Goal: Task Accomplishment & Management: Manage account settings

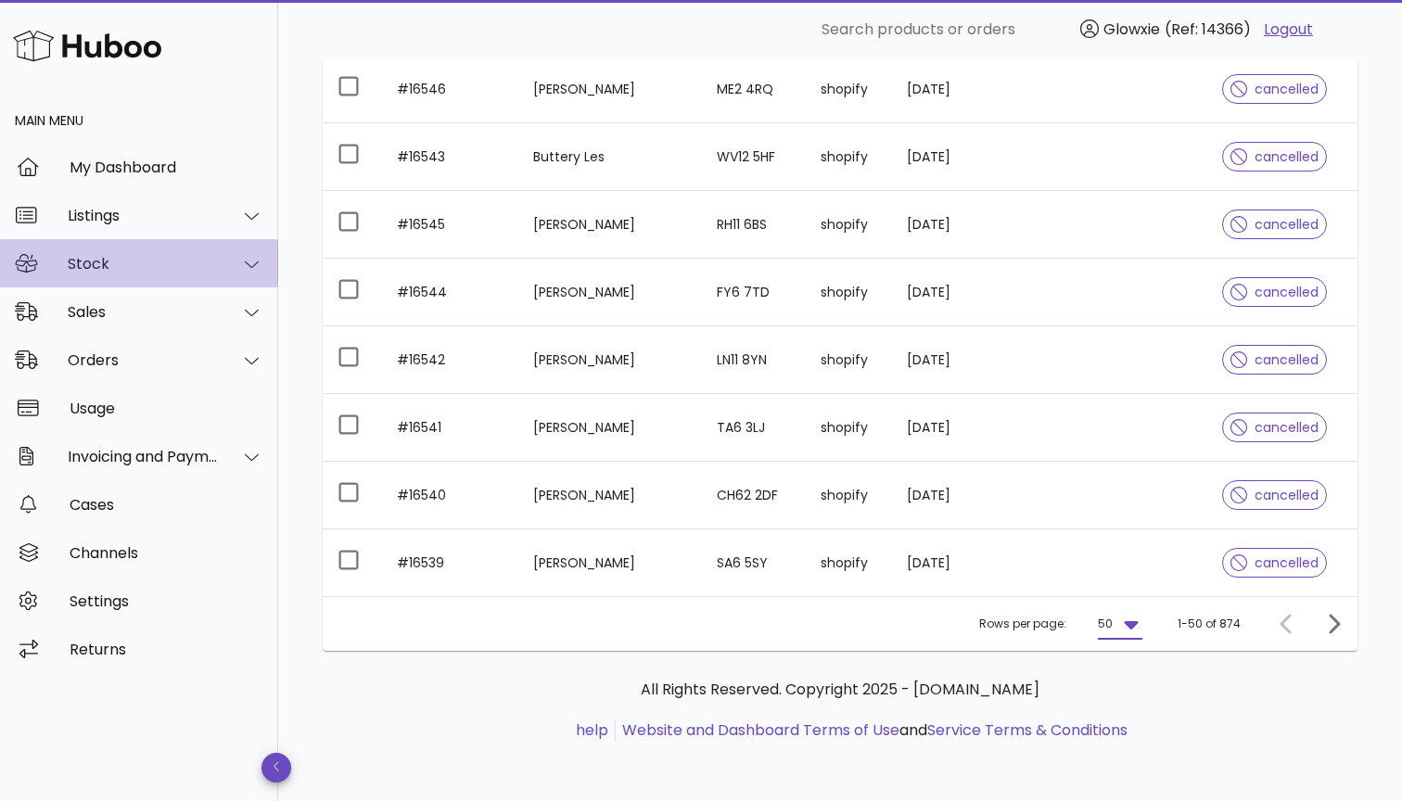
click at [127, 253] on div "Stock" at bounding box center [139, 263] width 278 height 48
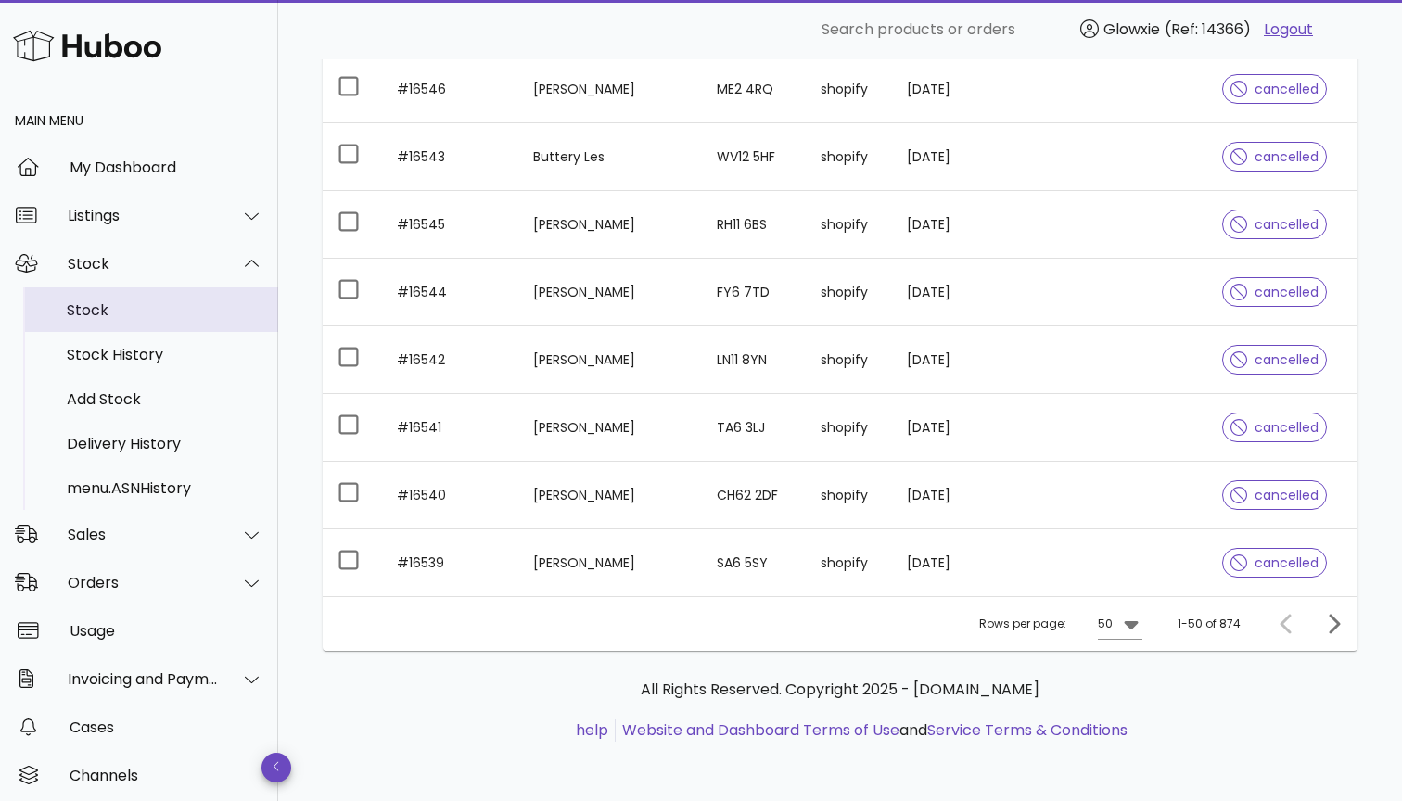
click at [99, 326] on div "Stock" at bounding box center [165, 310] width 197 height 40
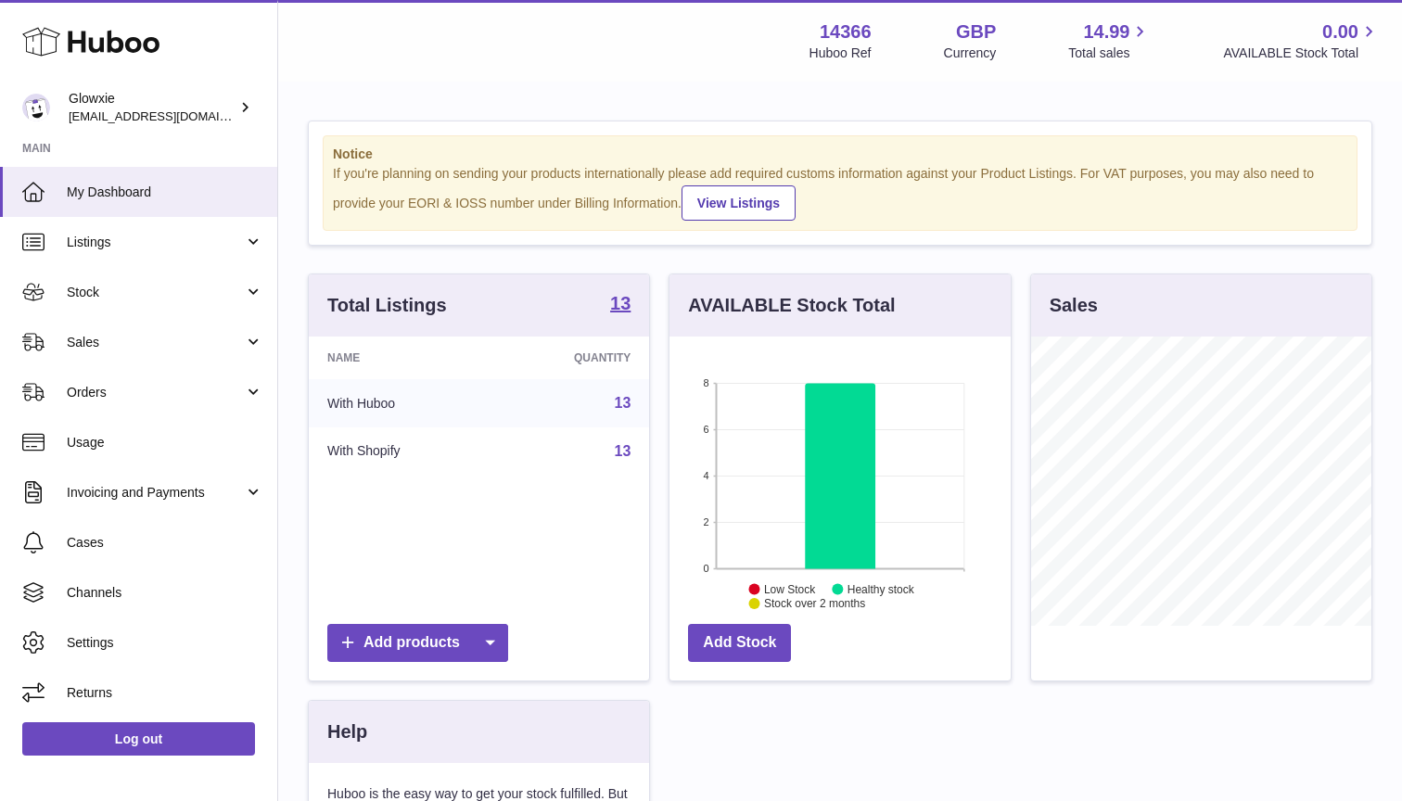
scroll to position [289, 341]
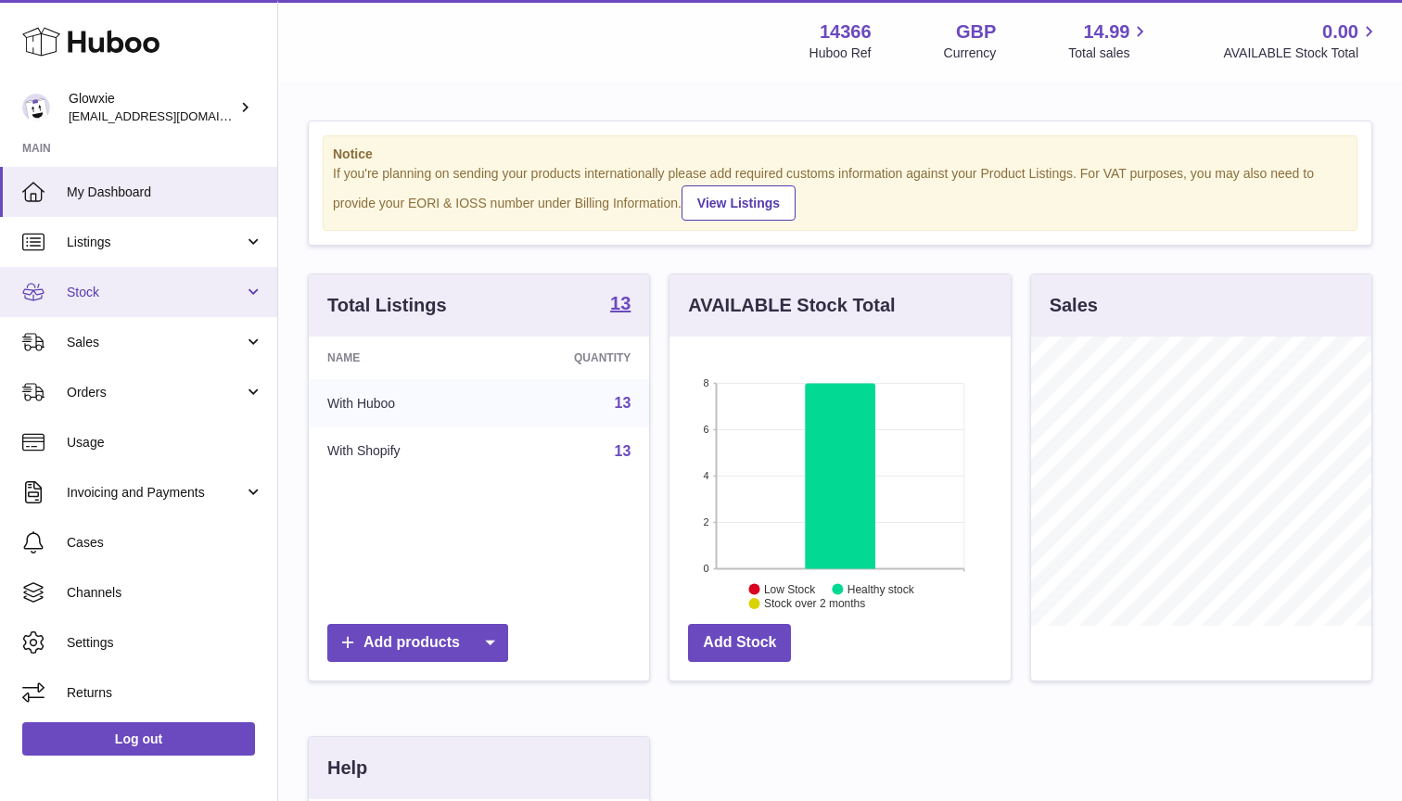
click at [137, 292] on span "Stock" at bounding box center [155, 293] width 177 height 18
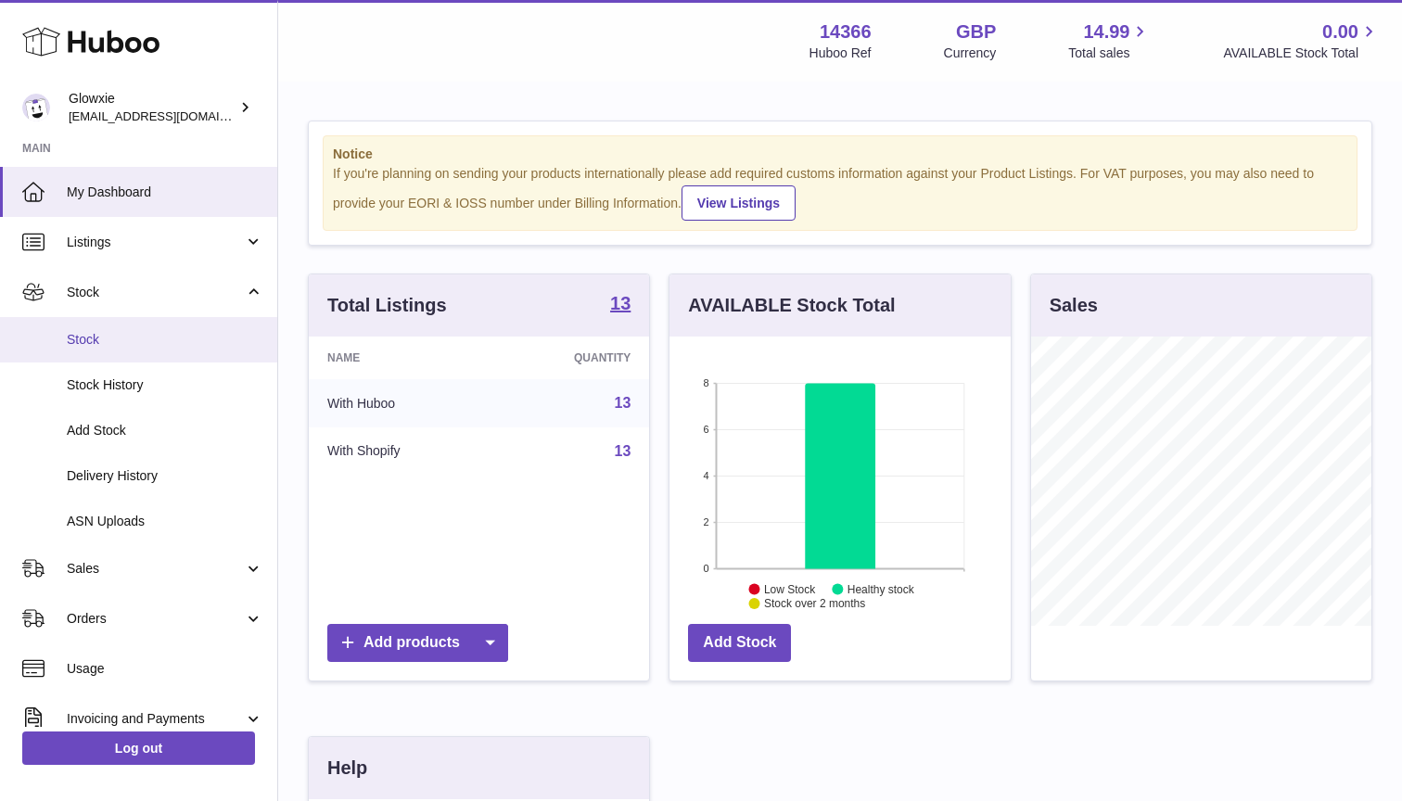
click at [146, 347] on link "Stock" at bounding box center [138, 339] width 277 height 45
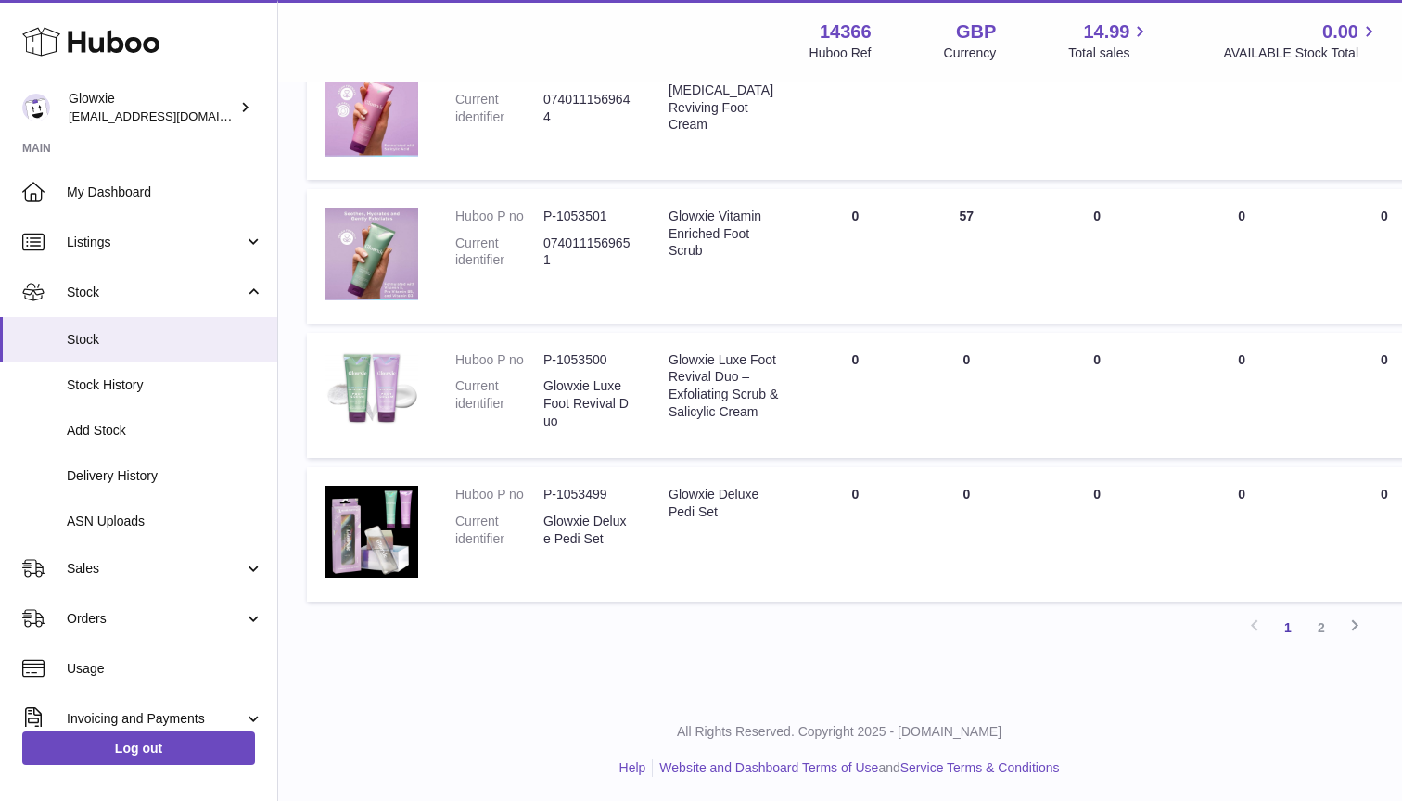
scroll to position [1266, 1]
click at [108, 610] on span "Orders" at bounding box center [155, 619] width 177 height 18
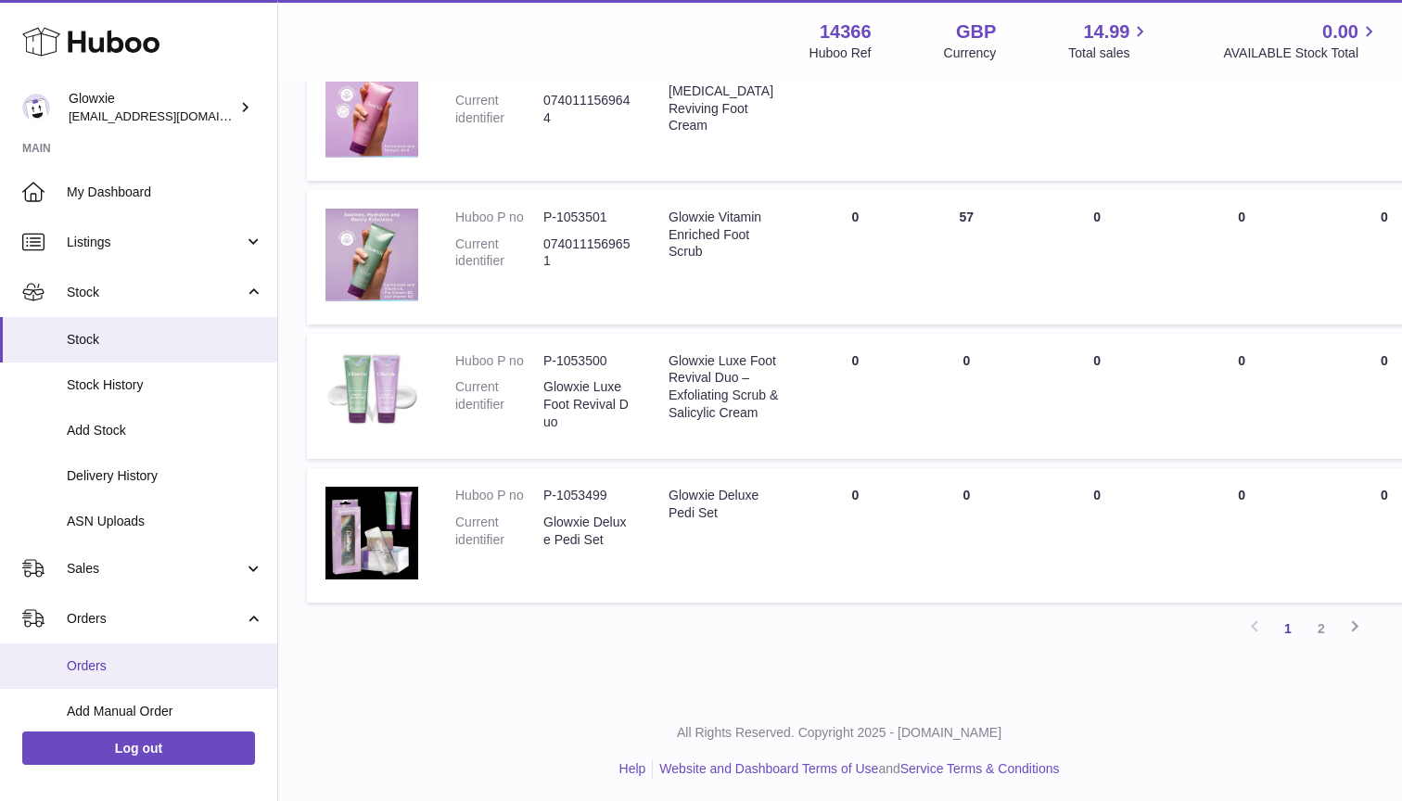
click at [111, 657] on span "Orders" at bounding box center [165, 666] width 197 height 18
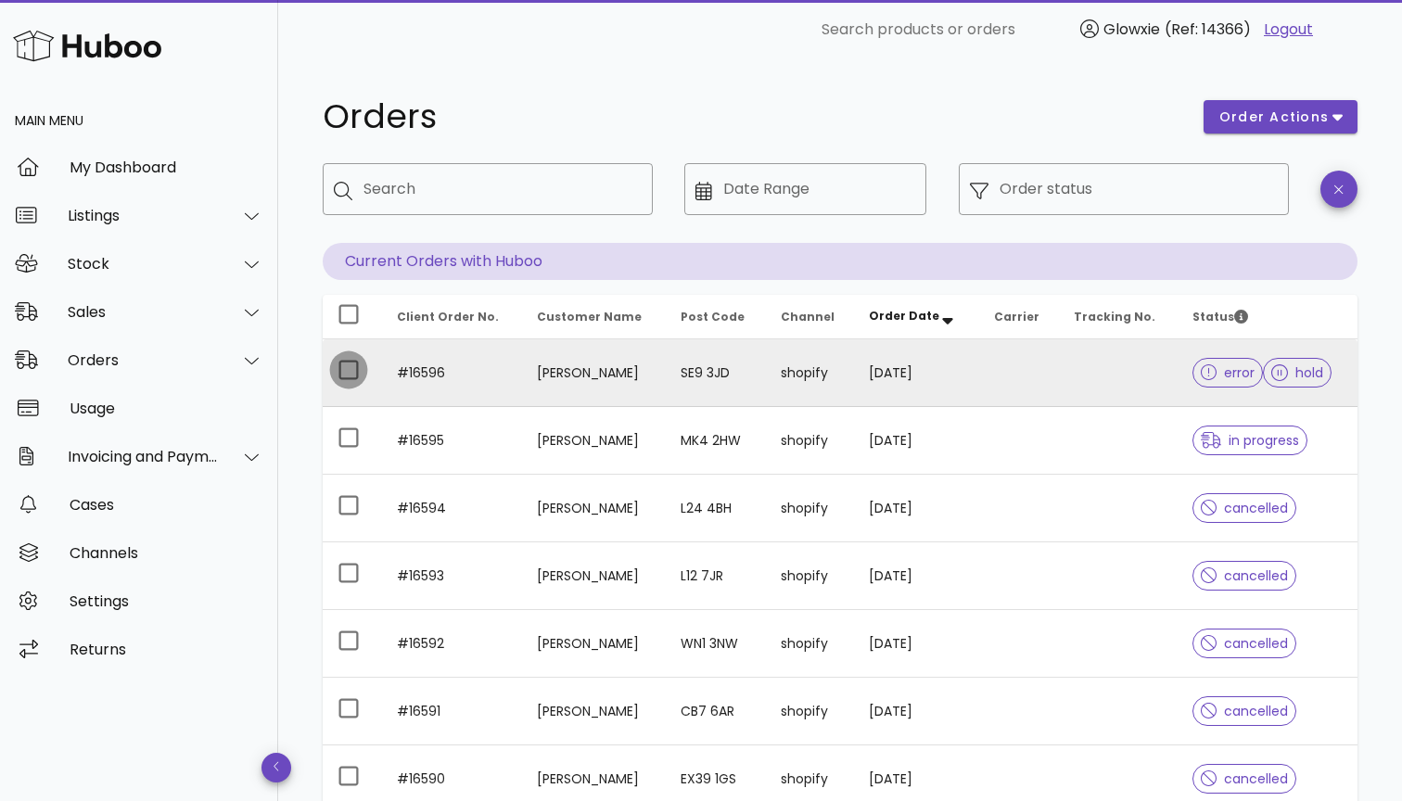
click at [349, 371] on div at bounding box center [349, 370] width 32 height 32
click at [1272, 137] on div "order actions" at bounding box center [1280, 117] width 176 height 56
click at [1272, 123] on span "order actions" at bounding box center [1273, 117] width 111 height 19
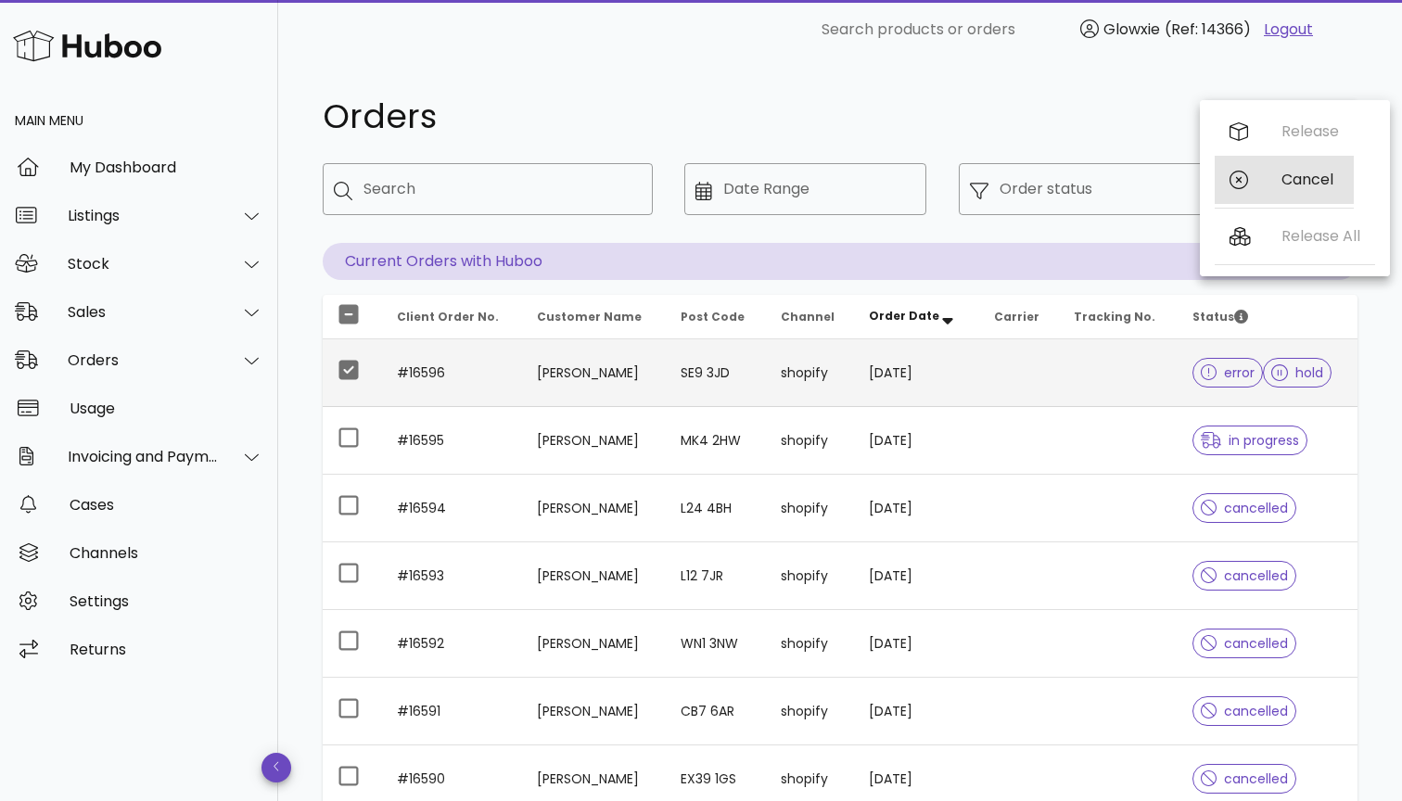
click at [1269, 190] on div "Cancel" at bounding box center [1283, 180] width 139 height 48
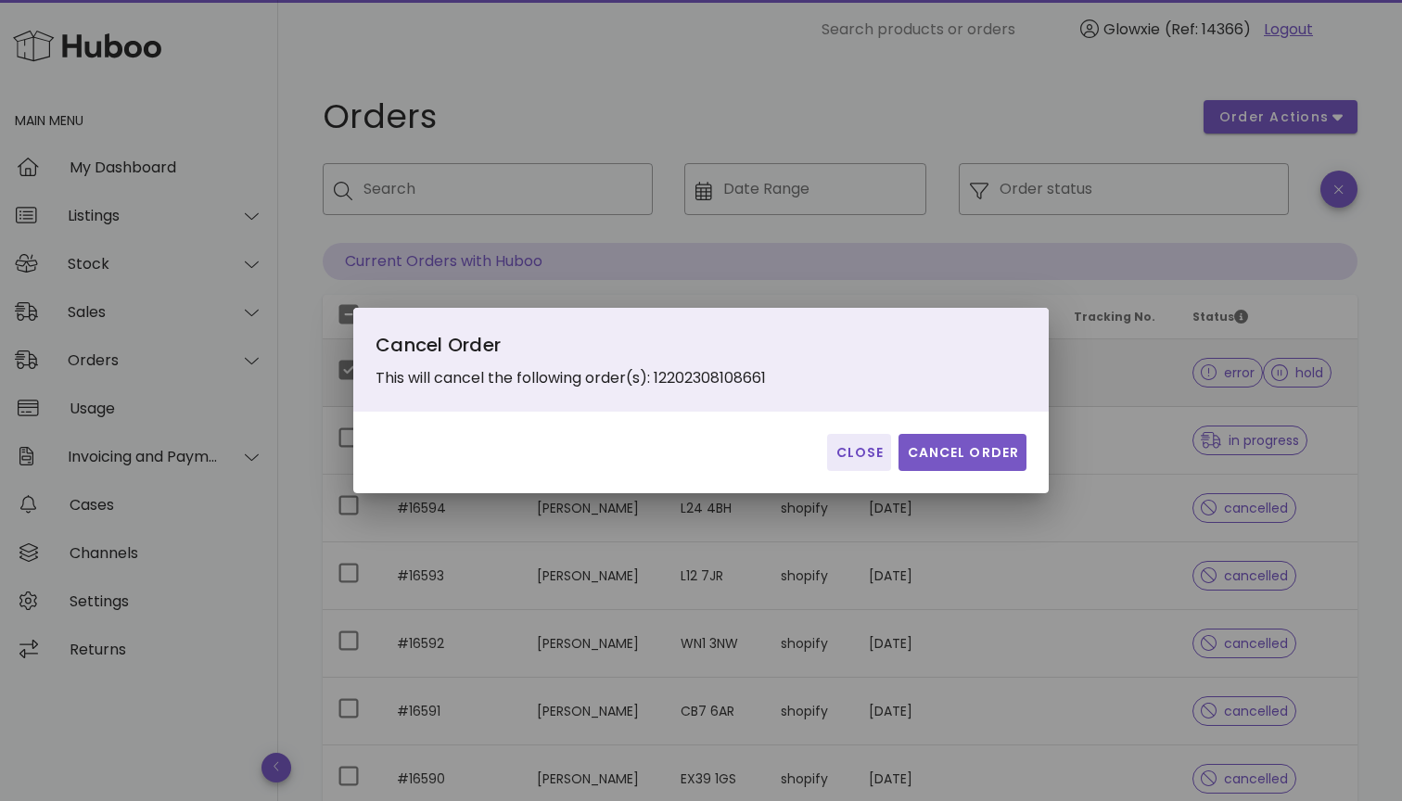
click at [1001, 451] on span "Cancel Order" at bounding box center [962, 452] width 113 height 19
